Goal: Information Seeking & Learning: Learn about a topic

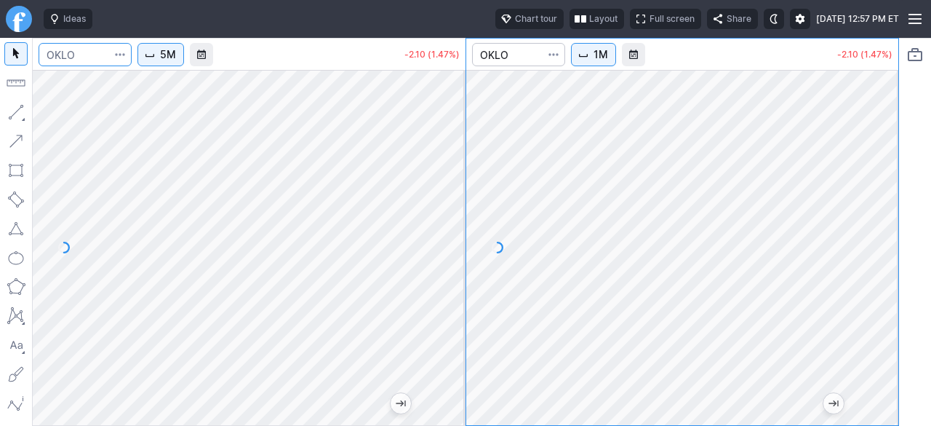
click at [87, 56] on input "Search" at bounding box center [85, 54] width 93 height 23
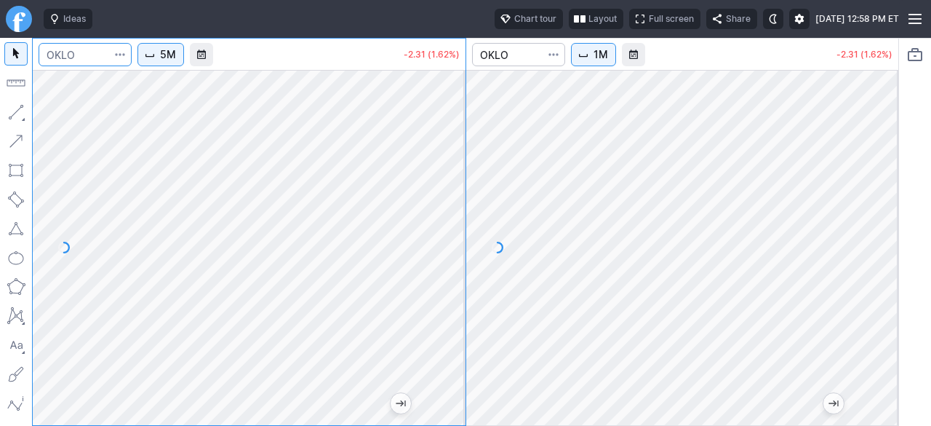
click at [73, 62] on input "Search" at bounding box center [85, 54] width 93 height 23
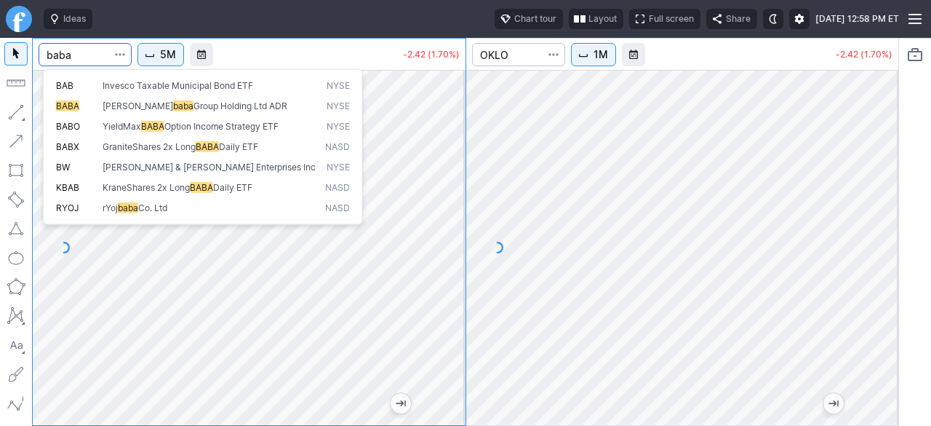
type input "baba"
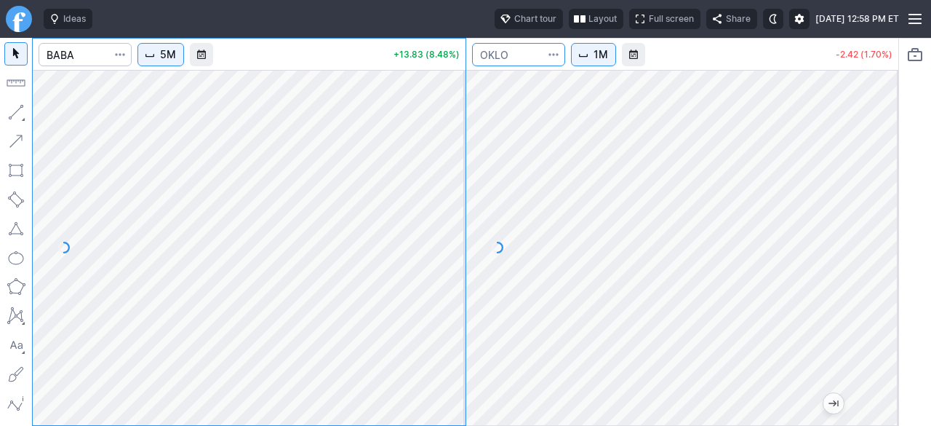
click at [503, 54] on input "Search" at bounding box center [518, 54] width 93 height 23
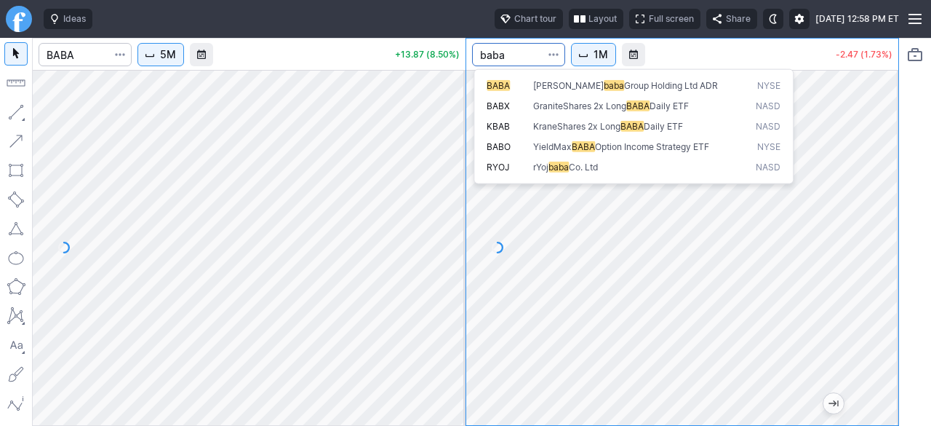
type input "baba"
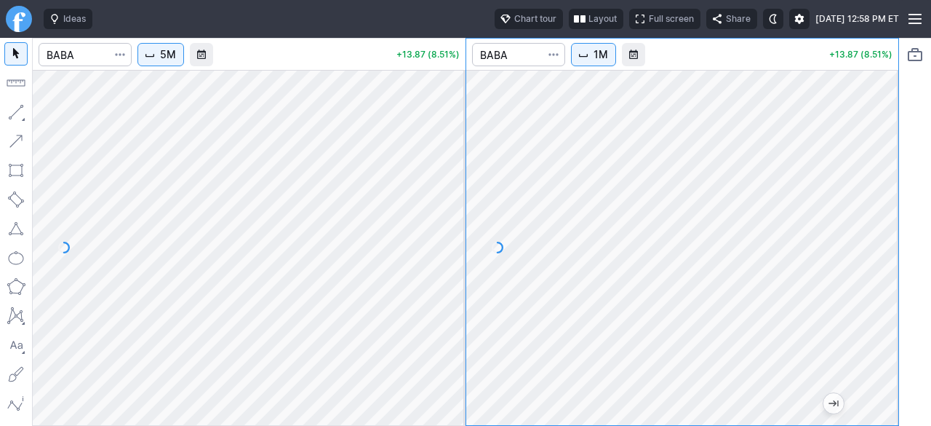
drag, startPoint x: 886, startPoint y: 298, endPoint x: 899, endPoint y: 222, distance: 76.8
click at [899, 223] on div "5M +13.87 (8.51%) 1M +13.87 (8.51%)" at bounding box center [465, 232] width 867 height 388
drag, startPoint x: 888, startPoint y: 285, endPoint x: 889, endPoint y: 216, distance: 68.4
click at [889, 216] on div at bounding box center [883, 243] width 31 height 319
drag, startPoint x: 458, startPoint y: 229, endPoint x: 461, endPoint y: 176, distance: 53.2
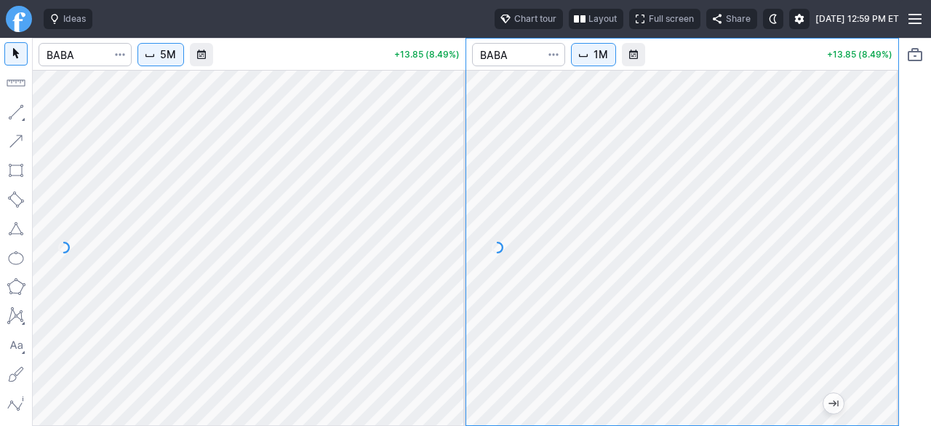
click at [461, 176] on div at bounding box center [450, 243] width 31 height 319
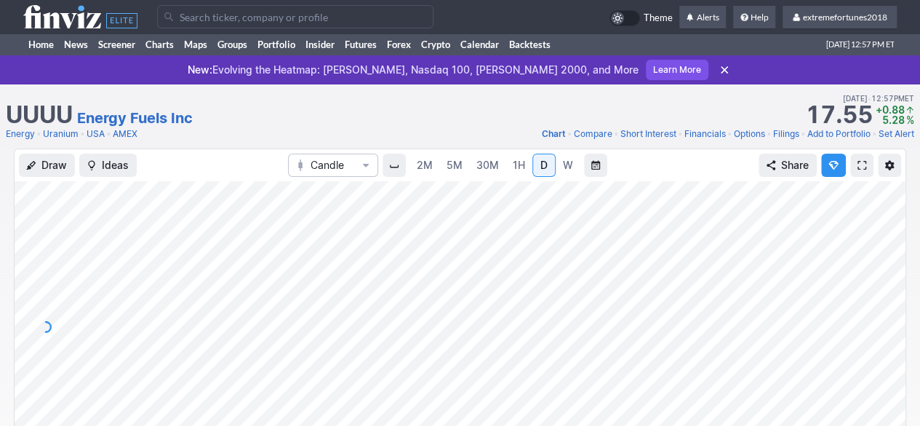
click at [386, 25] on input "Search" at bounding box center [295, 16] width 277 height 23
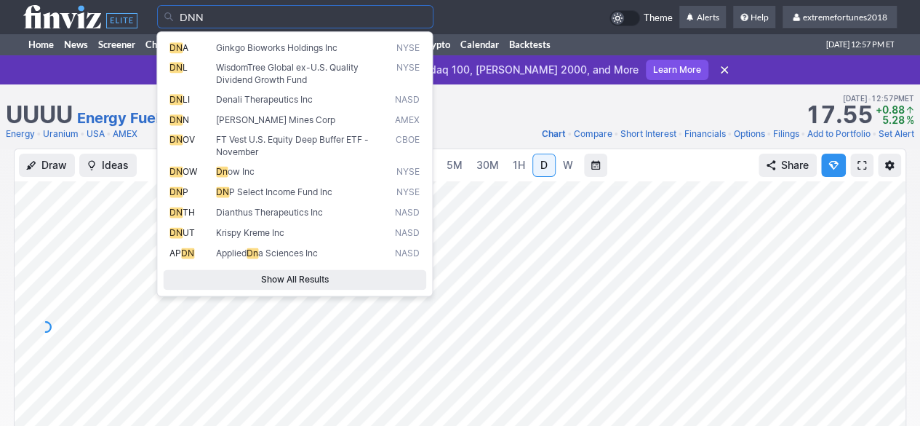
type input "DNN"
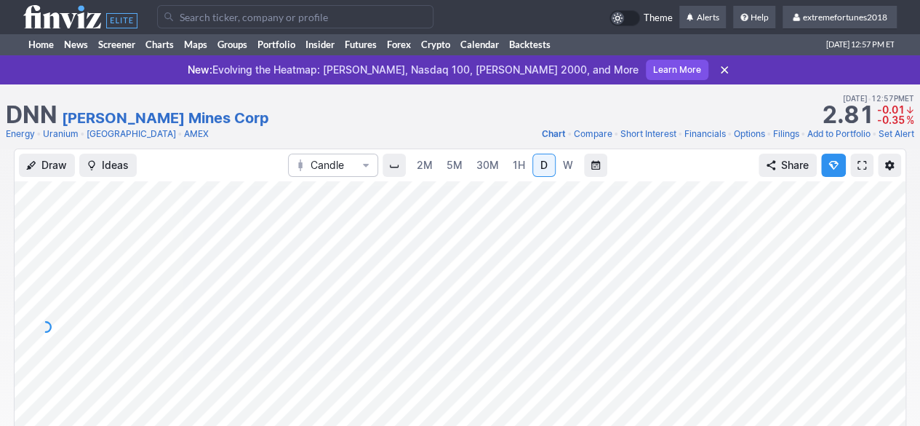
click at [322, 9] on input "Search" at bounding box center [295, 16] width 277 height 23
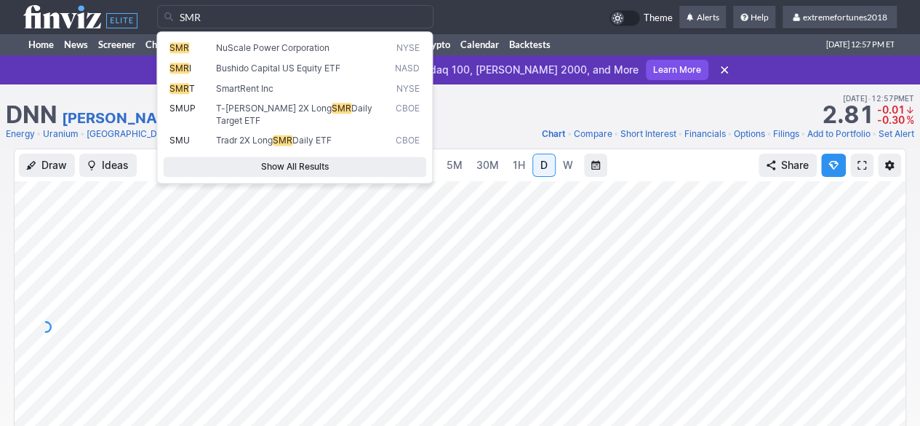
type input "SMR"
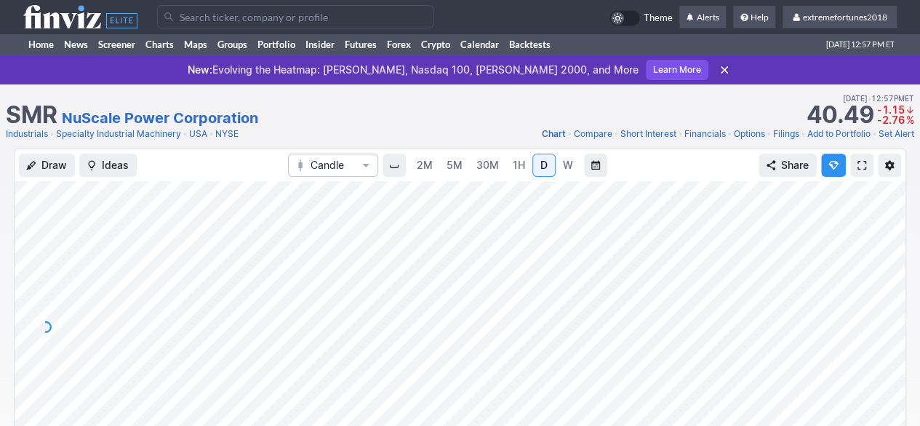
drag, startPoint x: 893, startPoint y: 309, endPoint x: 891, endPoint y: 317, distance: 7.4
click at [893, 317] on div at bounding box center [890, 323] width 31 height 255
drag, startPoint x: 893, startPoint y: 308, endPoint x: 875, endPoint y: 338, distance: 35.2
click at [888, 334] on div at bounding box center [890, 323] width 31 height 255
click at [202, 16] on input "Search" at bounding box center [295, 16] width 277 height 23
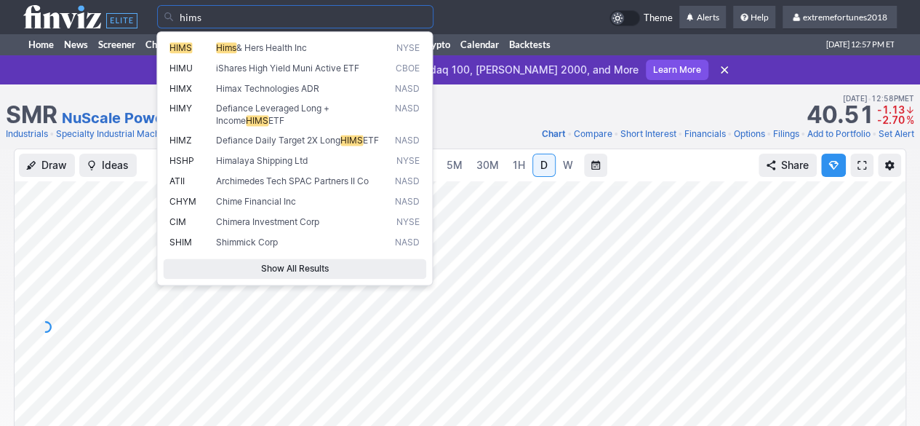
type input "hims"
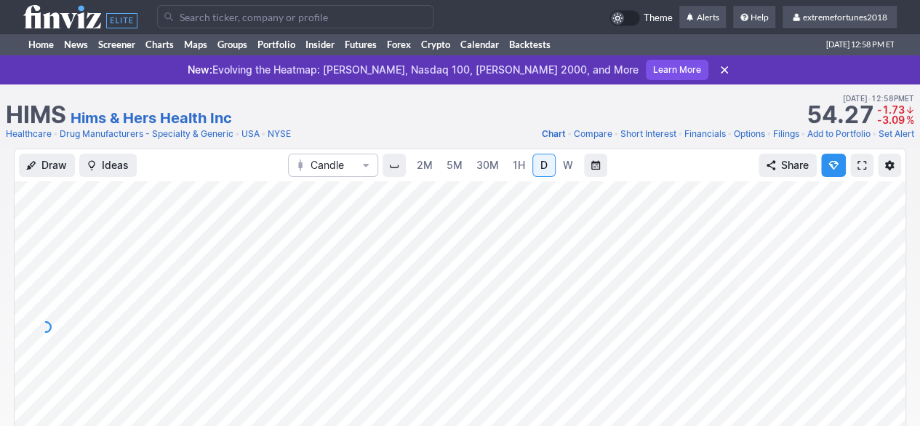
click at [237, 14] on input "Search" at bounding box center [295, 16] width 277 height 23
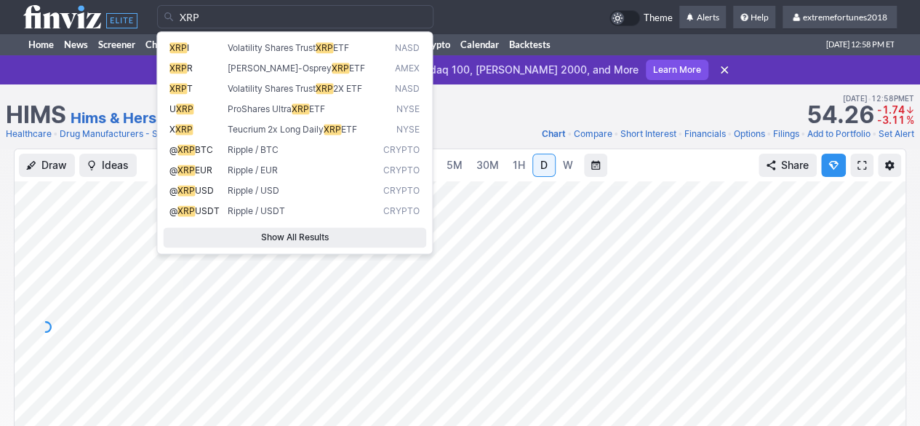
type input "XRP"
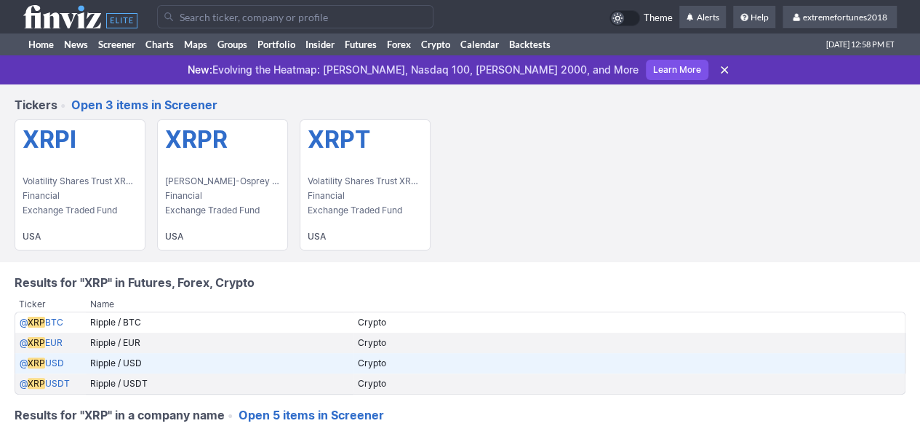
click at [17, 361] on td "@ XRP USD" at bounding box center [50, 363] width 71 height 20
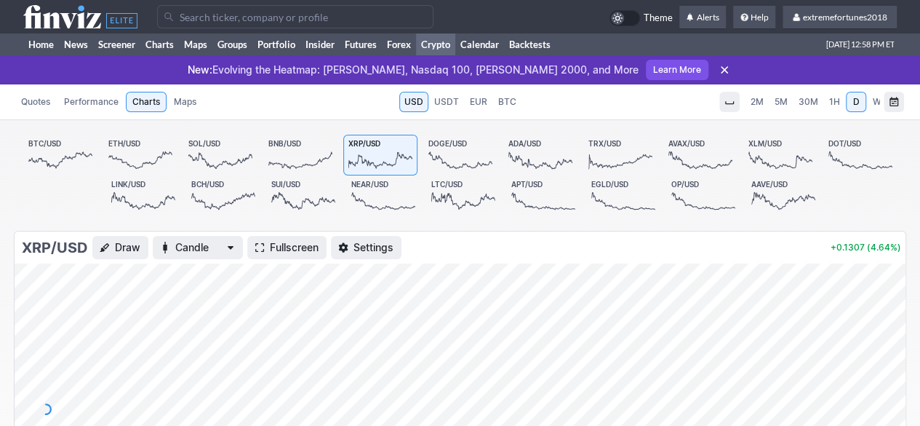
drag, startPoint x: 897, startPoint y: 373, endPoint x: 897, endPoint y: 303, distance: 69.9
click at [897, 303] on div at bounding box center [890, 405] width 31 height 255
drag, startPoint x: 884, startPoint y: 351, endPoint x: 886, endPoint y: 379, distance: 28.5
click at [886, 379] on div at bounding box center [890, 405] width 31 height 255
click at [315, 17] on input "Search" at bounding box center [295, 16] width 277 height 23
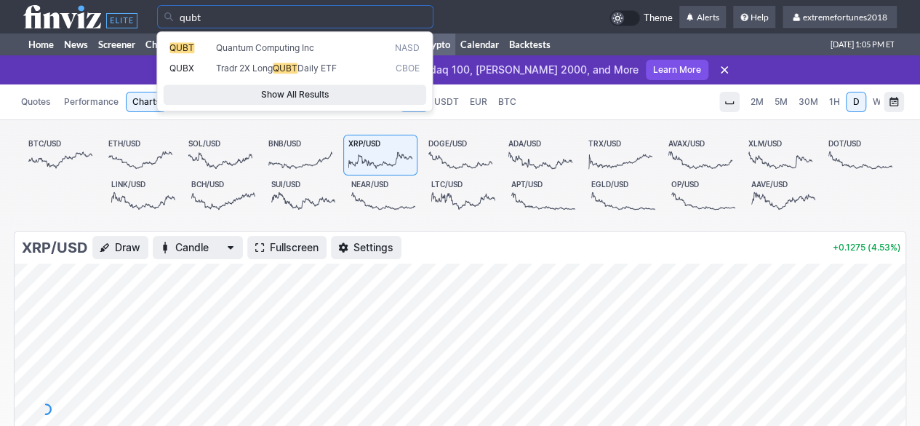
type input "qubt"
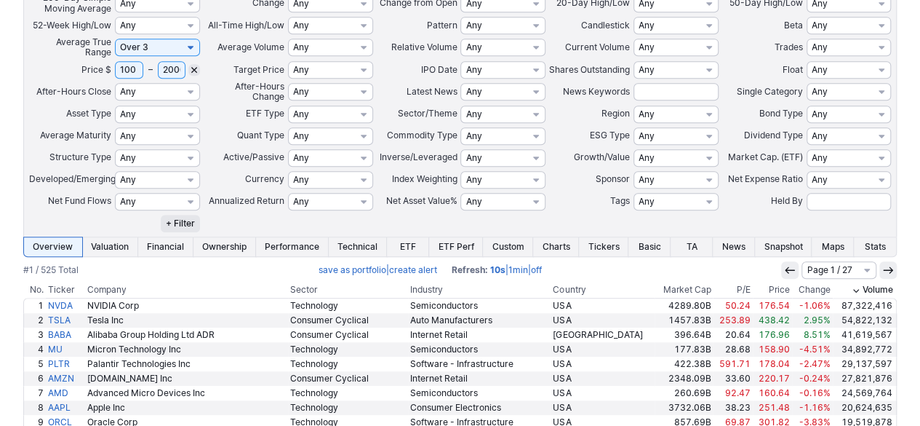
scroll to position [364, 0]
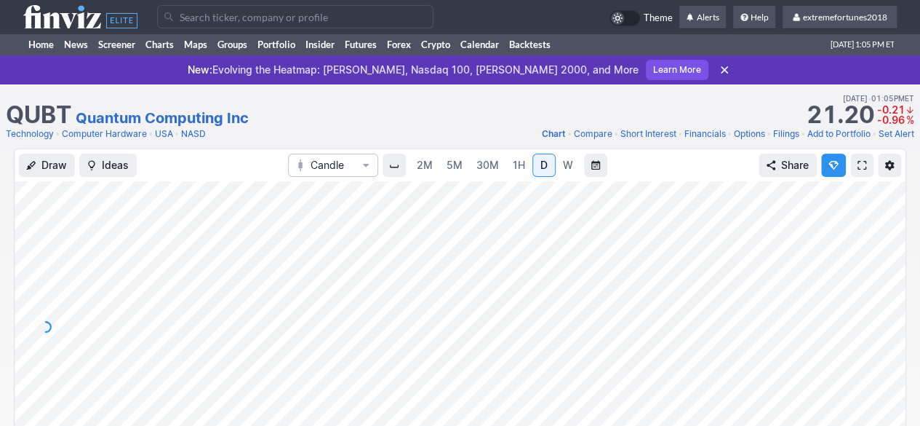
drag, startPoint x: 883, startPoint y: 314, endPoint x: 879, endPoint y: 331, distance: 17.3
click at [883, 331] on div at bounding box center [890, 323] width 31 height 255
click at [434, 167] on link "2M" at bounding box center [424, 165] width 29 height 23
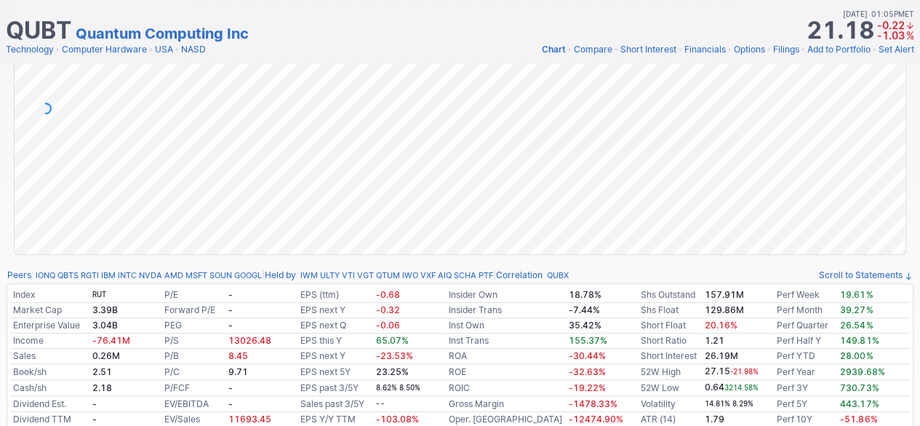
drag, startPoint x: 887, startPoint y: 140, endPoint x: 885, endPoint y: 164, distance: 24.1
click at [885, 164] on div at bounding box center [890, 104] width 31 height 255
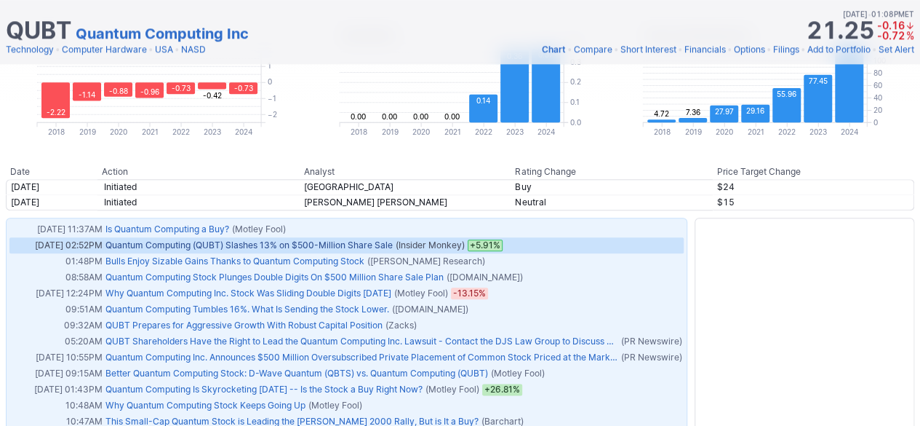
scroll to position [364, 0]
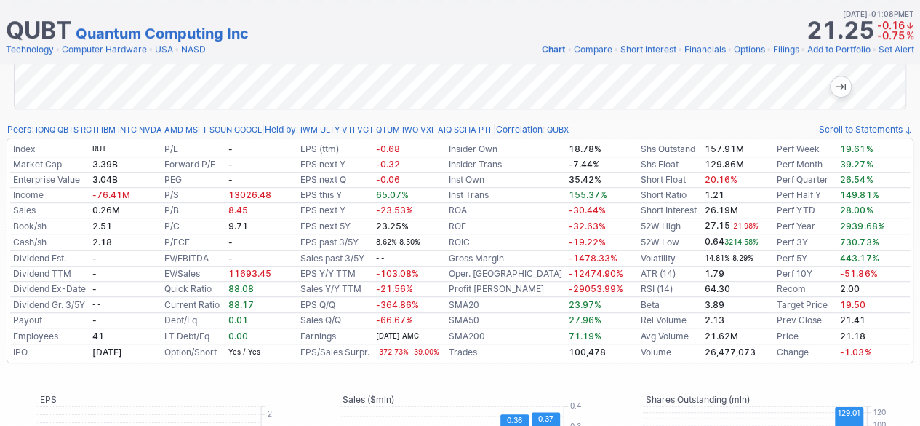
click at [351, 241] on td "EPS past 3/5Y" at bounding box center [336, 242] width 76 height 16
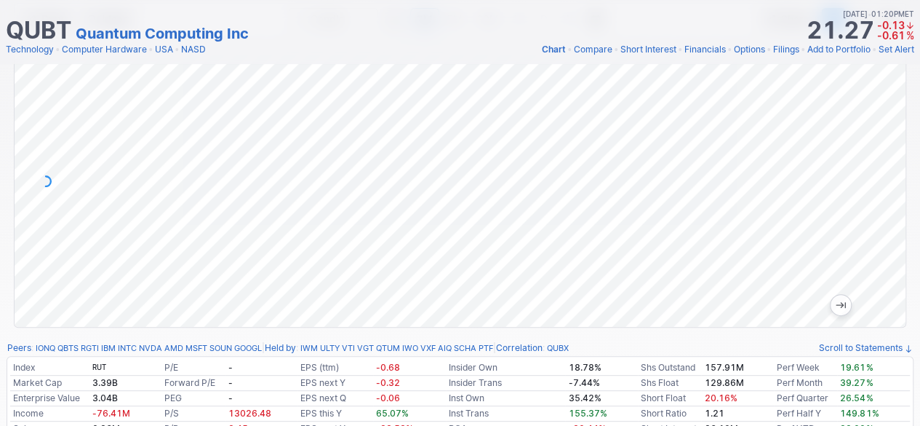
scroll to position [0, 0]
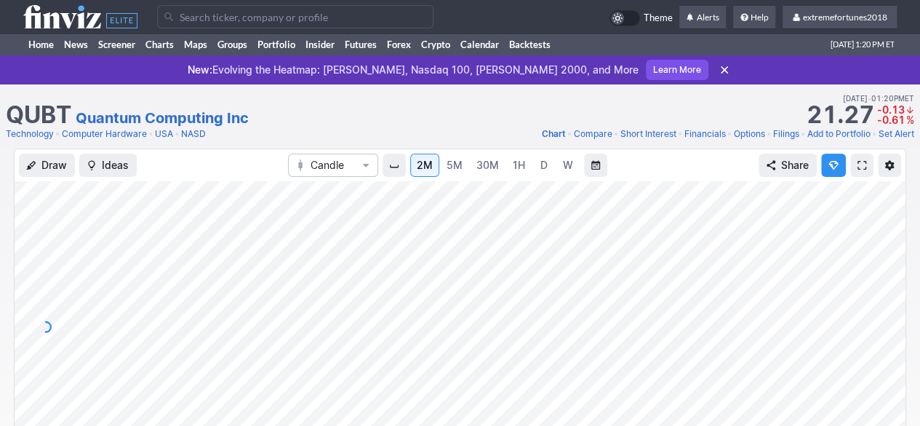
click at [194, 12] on input "Search" at bounding box center [295, 16] width 277 height 23
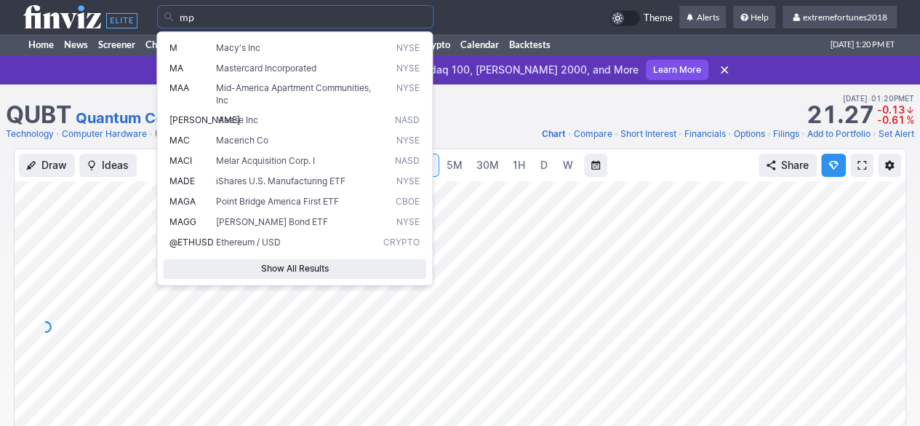
type input "mp"
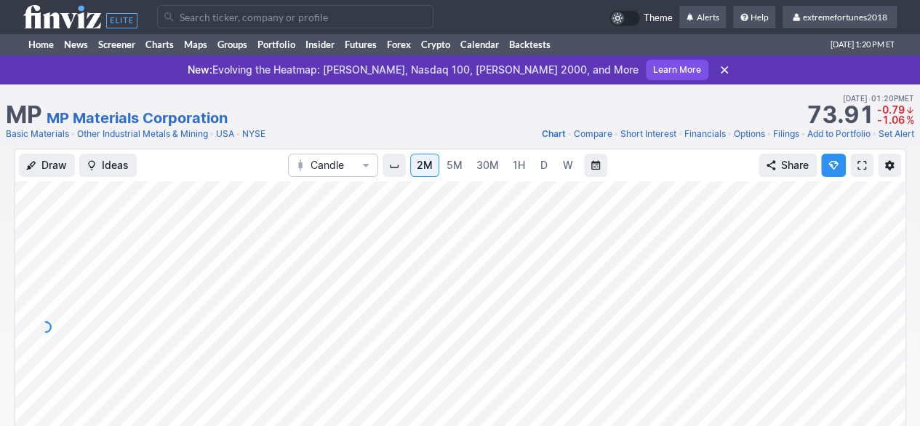
drag, startPoint x: 895, startPoint y: 366, endPoint x: 893, endPoint y: 383, distance: 16.9
click at [895, 381] on div at bounding box center [890, 323] width 31 height 255
drag, startPoint x: 888, startPoint y: 367, endPoint x: 888, endPoint y: 292, distance: 75.7
click at [888, 295] on div at bounding box center [890, 323] width 31 height 255
click at [547, 172] on span "D" at bounding box center [544, 165] width 10 height 15
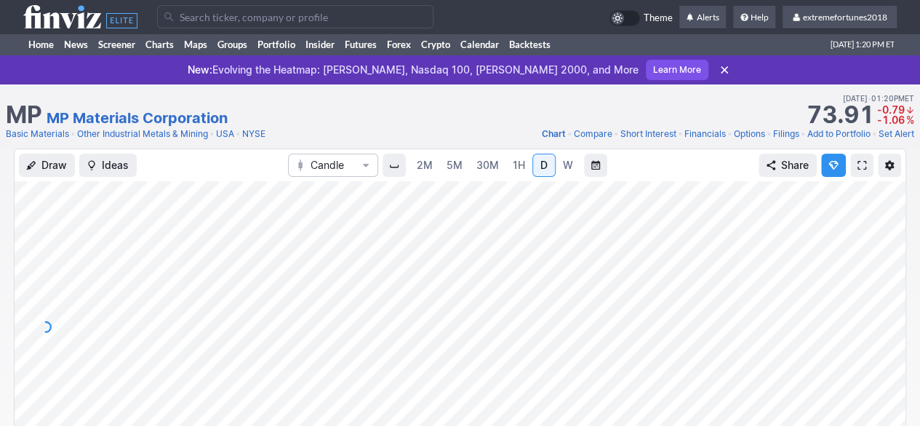
click at [888, 324] on div at bounding box center [890, 323] width 31 height 255
click at [217, 16] on input "Search" at bounding box center [295, 16] width 277 height 23
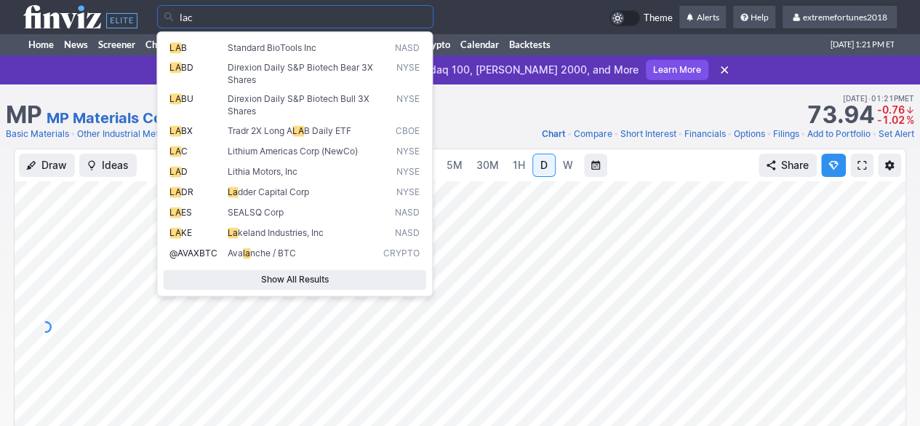
type input "lac"
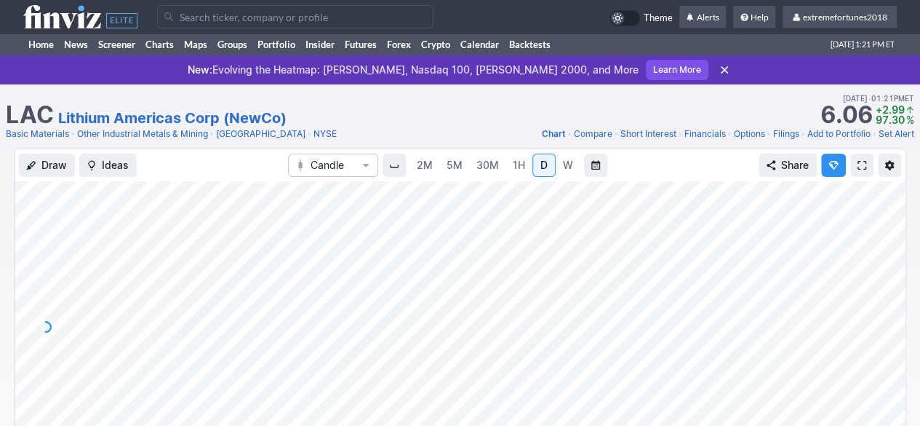
drag, startPoint x: 893, startPoint y: 306, endPoint x: 880, endPoint y: 338, distance: 33.9
click at [883, 338] on div at bounding box center [890, 323] width 31 height 255
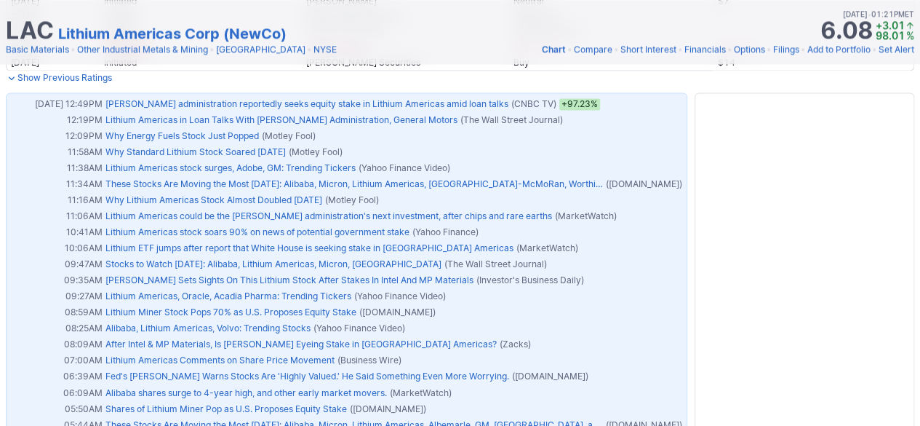
scroll to position [946, 0]
